Goal: Information Seeking & Learning: Check status

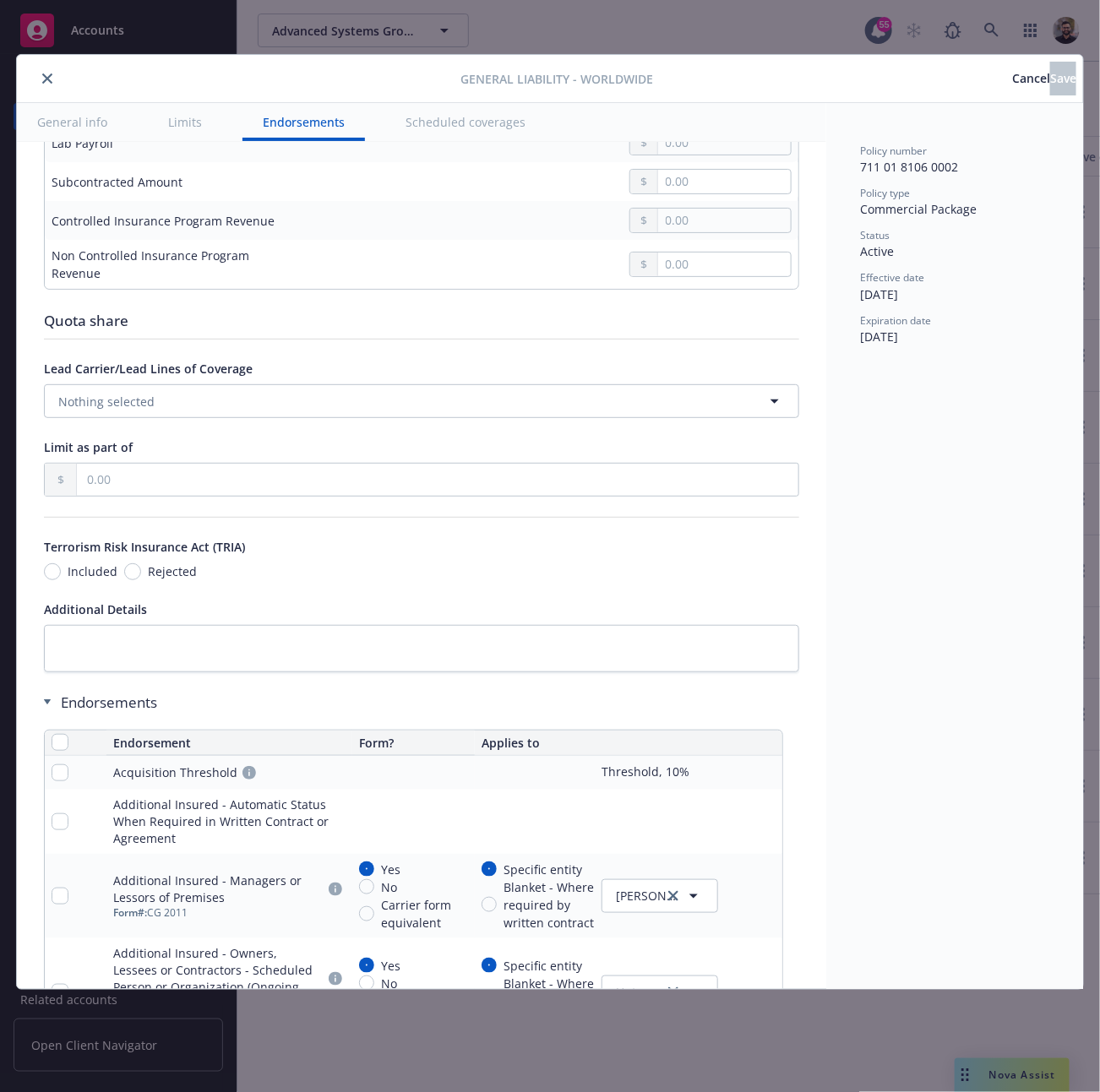
scroll to position [1670, 0]
